Goal: Entertainment & Leisure: Consume media (video, audio)

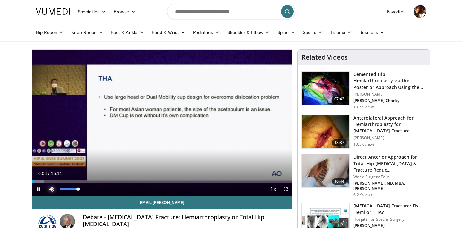
click at [55, 183] on span "Video Player" at bounding box center [51, 189] width 13 height 13
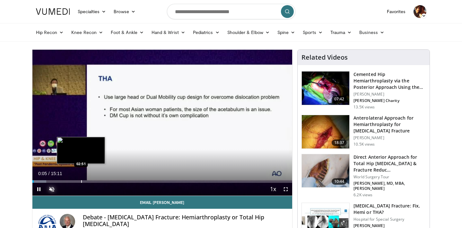
click at [81, 179] on div "Loaded : 5.43% 00:05 02:51" at bounding box center [162, 180] width 260 height 6
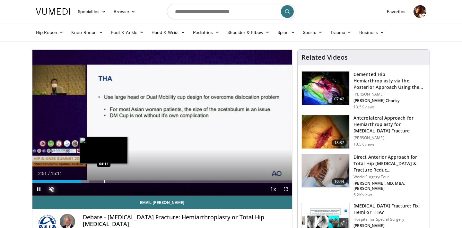
click at [104, 181] on div "Progress Bar" at bounding box center [104, 181] width 1 height 3
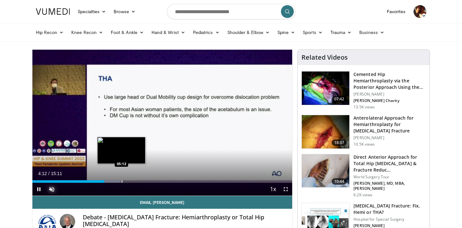
click at [122, 182] on div "Progress Bar" at bounding box center [122, 181] width 1 height 3
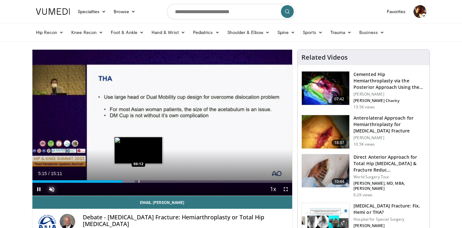
click at [139, 181] on div "Progress Bar" at bounding box center [139, 181] width 1 height 3
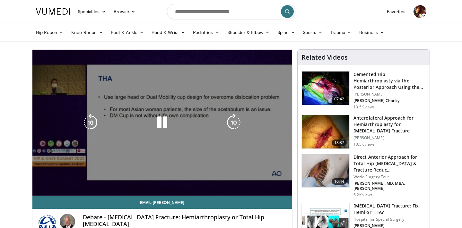
click at [153, 181] on video-js "**********" at bounding box center [162, 123] width 260 height 146
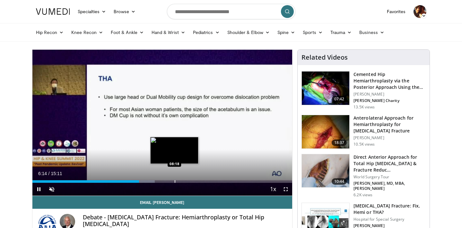
click at [175, 182] on div "Progress Bar" at bounding box center [174, 181] width 1 height 3
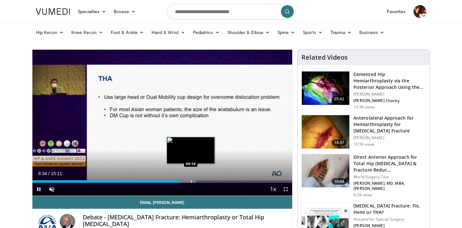
click at [191, 181] on video-js "**********" at bounding box center [162, 123] width 260 height 146
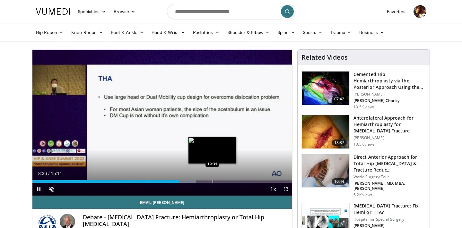
click at [212, 181] on div "Progress Bar" at bounding box center [212, 181] width 1 height 3
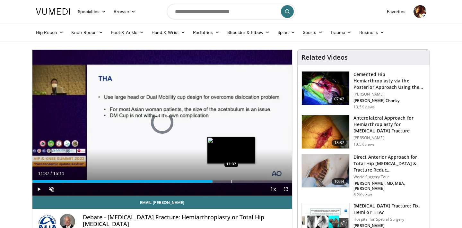
click at [231, 181] on div "Progress Bar" at bounding box center [231, 181] width 1 height 3
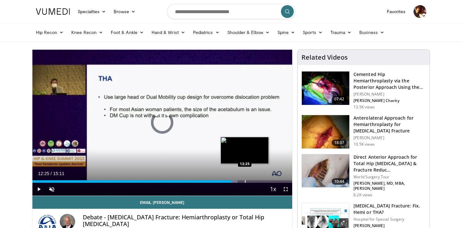
click at [245, 182] on div "Progress Bar" at bounding box center [245, 181] width 1 height 3
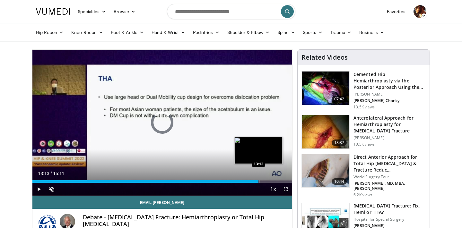
click at [258, 182] on div "Progress Bar" at bounding box center [258, 181] width 1 height 3
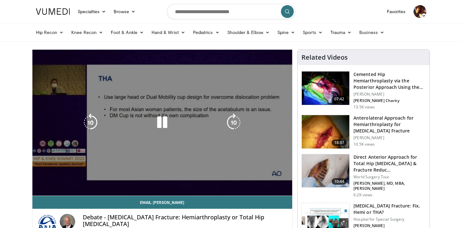
click at [268, 182] on div "10 seconds Tap to unmute" at bounding box center [162, 123] width 260 height 146
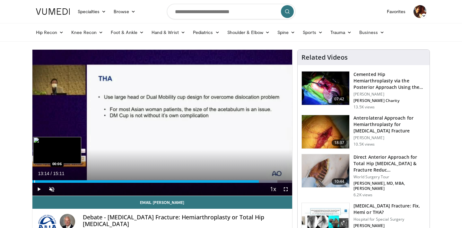
click at [34, 182] on div "Progress Bar" at bounding box center [34, 181] width 1 height 3
